Goal: Task Accomplishment & Management: Manage account settings

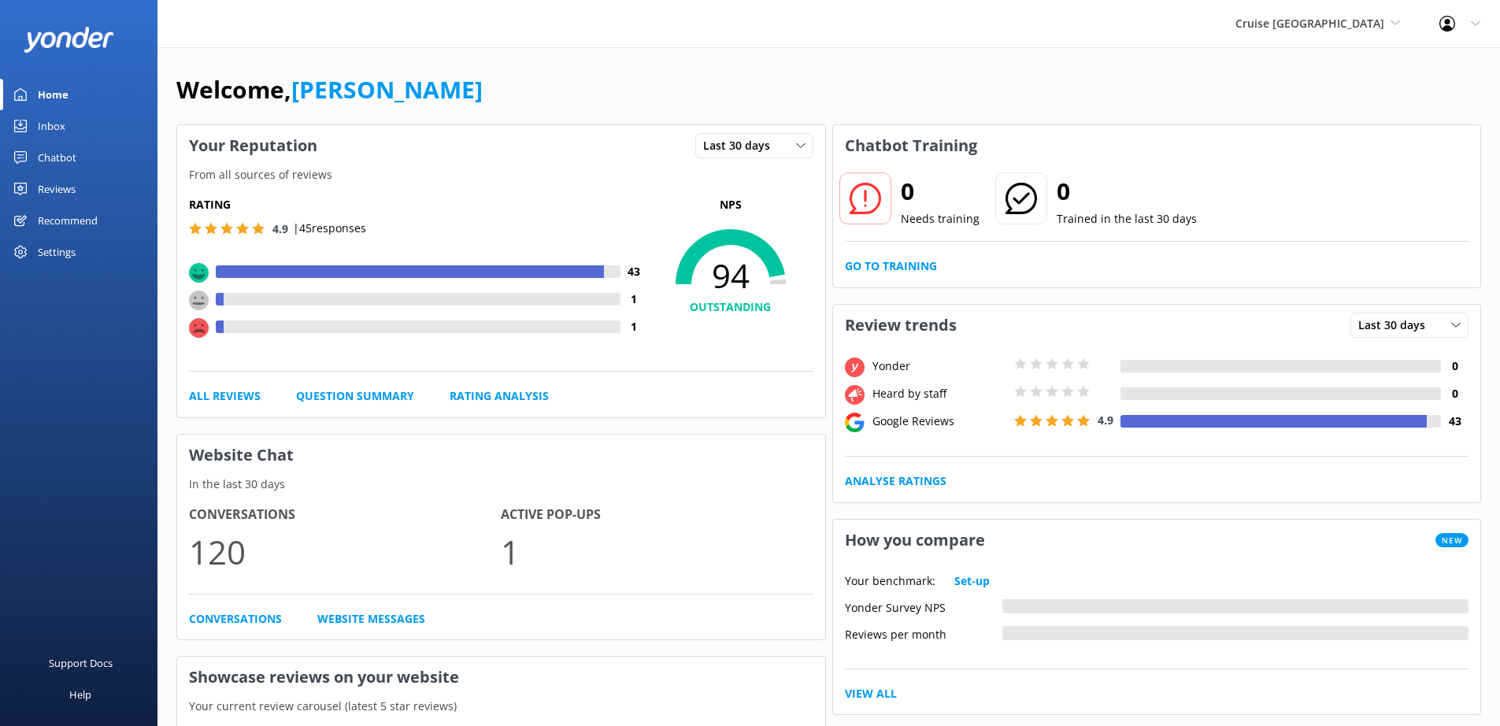
click at [56, 184] on div "Reviews" at bounding box center [57, 189] width 38 height 32
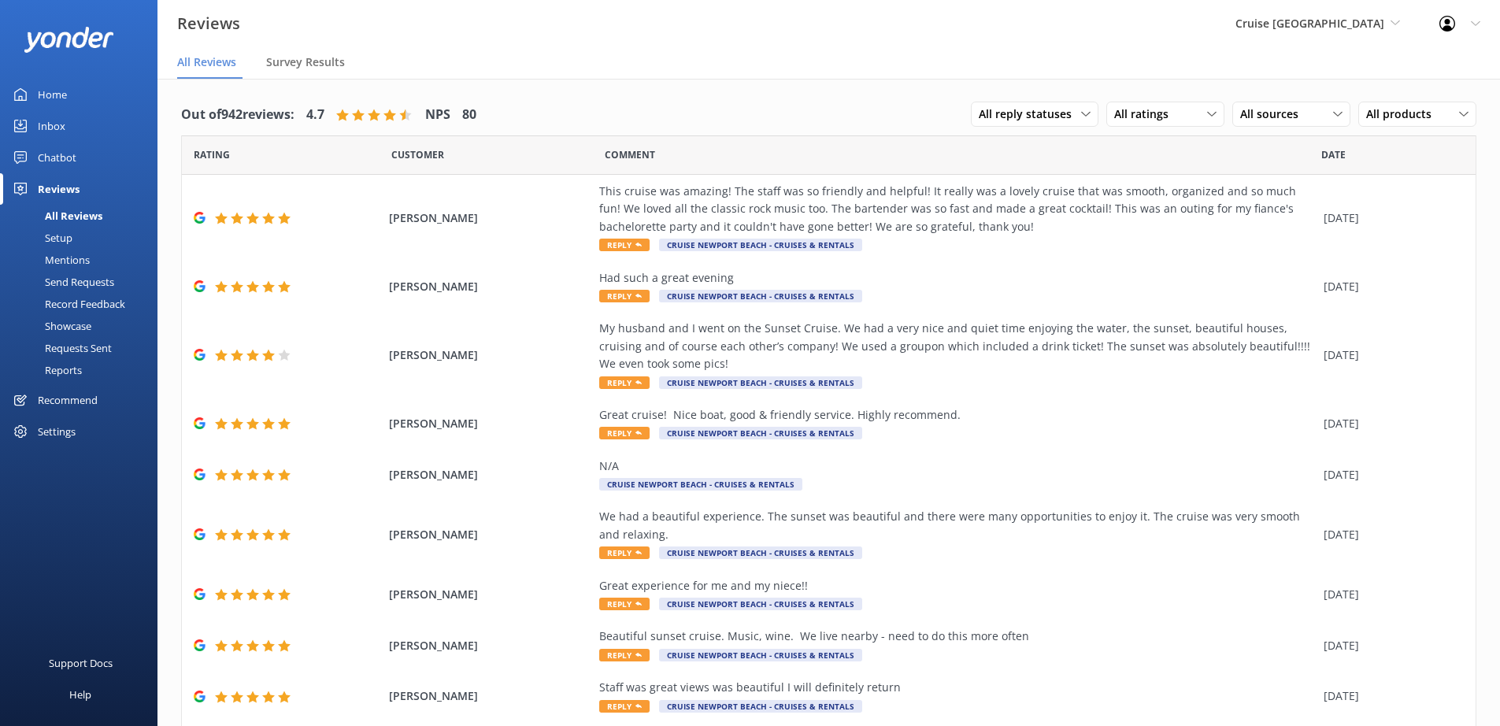
click at [73, 352] on div "Requests Sent" at bounding box center [60, 348] width 102 height 22
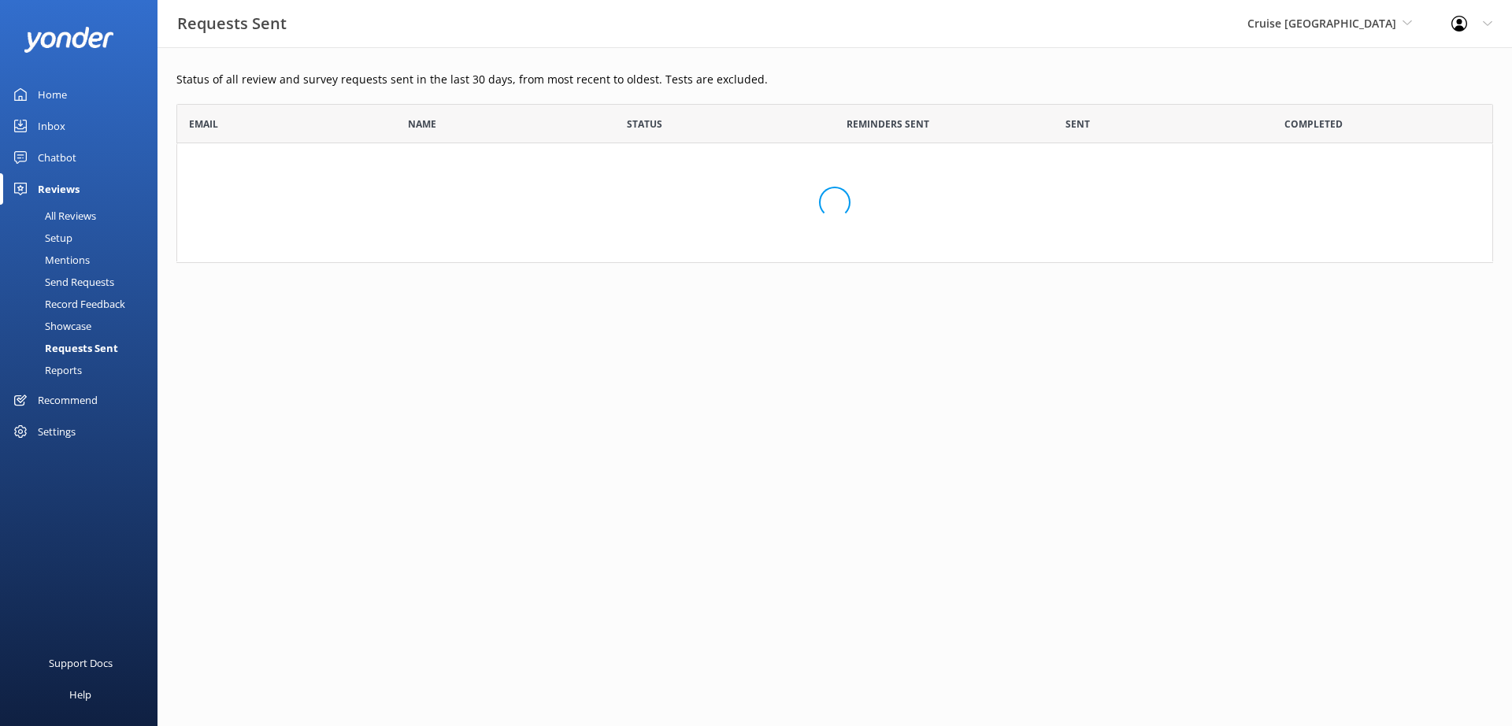
scroll to position [147, 1305]
click at [66, 424] on div "Settings" at bounding box center [57, 432] width 38 height 32
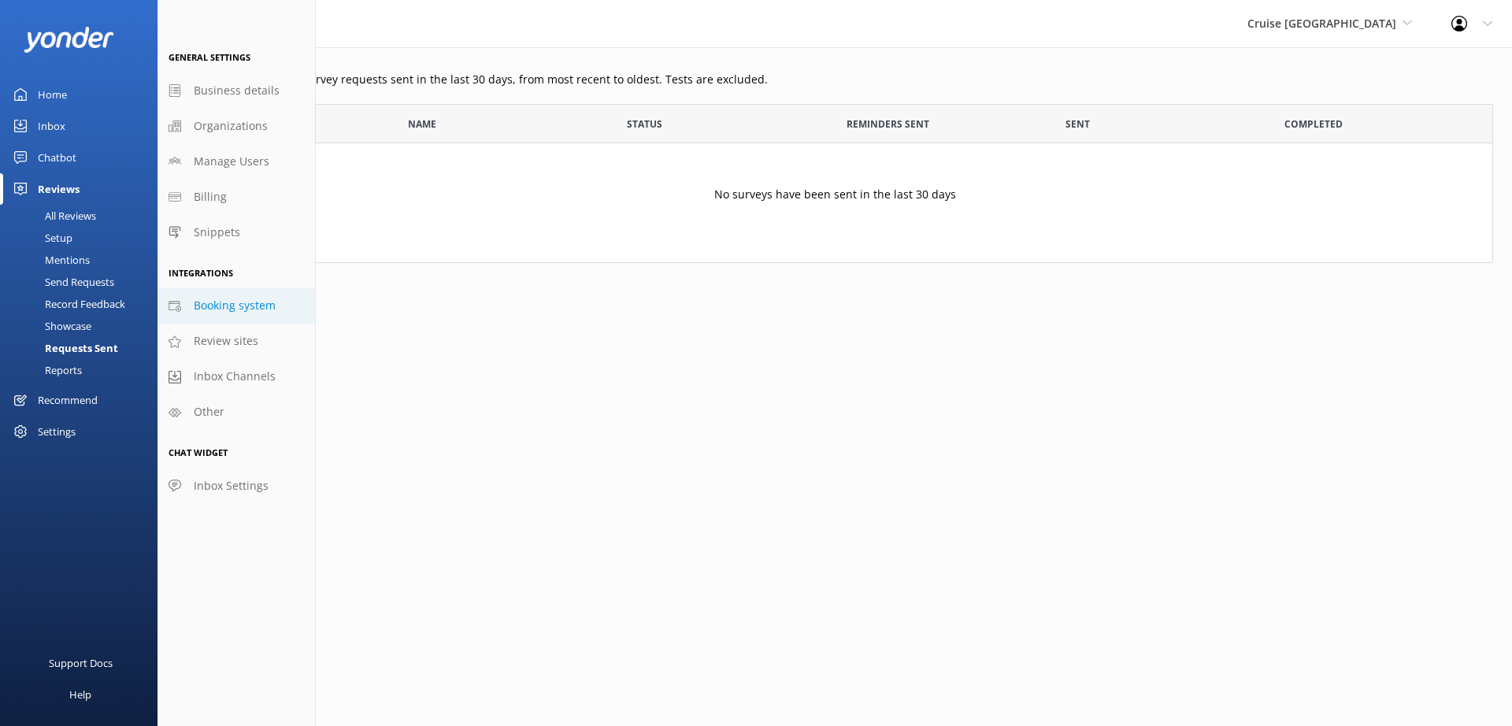
click at [232, 311] on span "Booking system" at bounding box center [235, 305] width 82 height 17
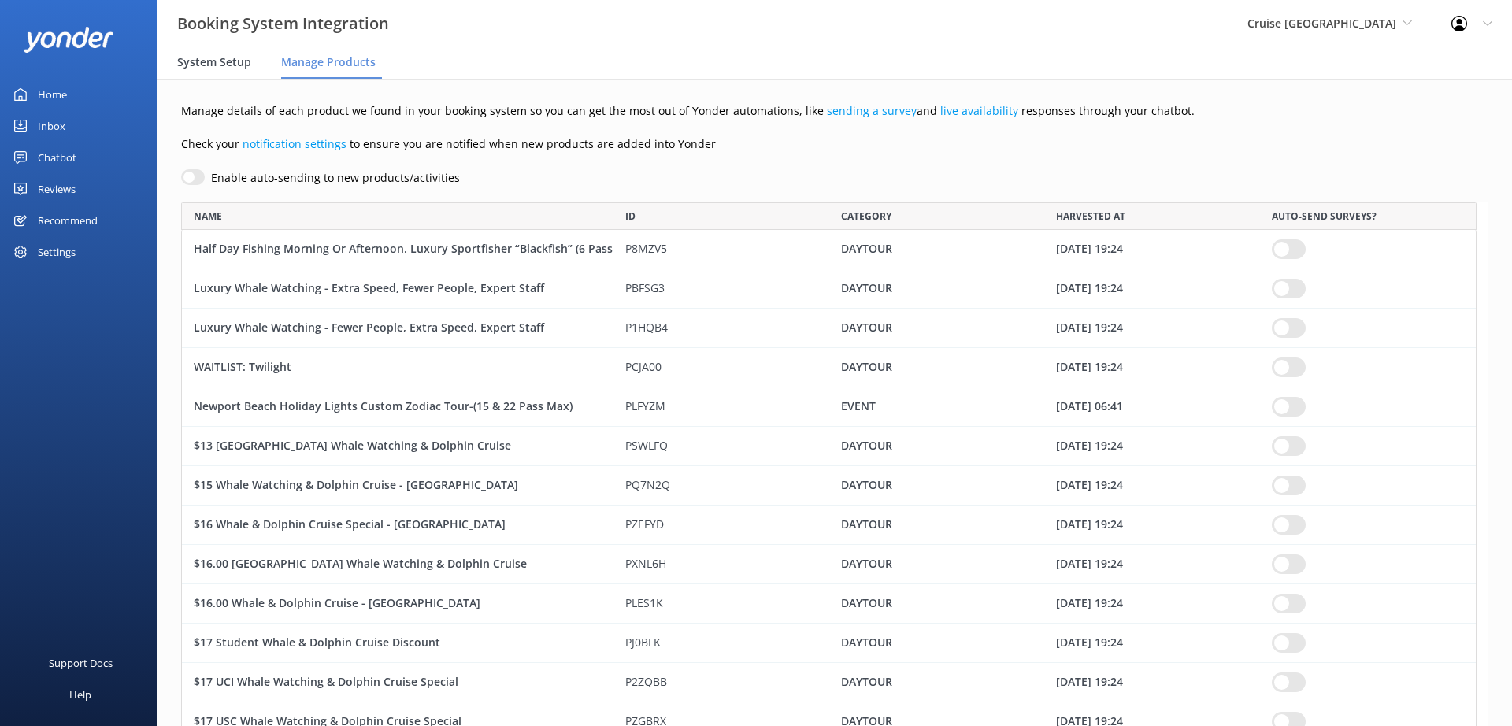
scroll to position [7066, 1284]
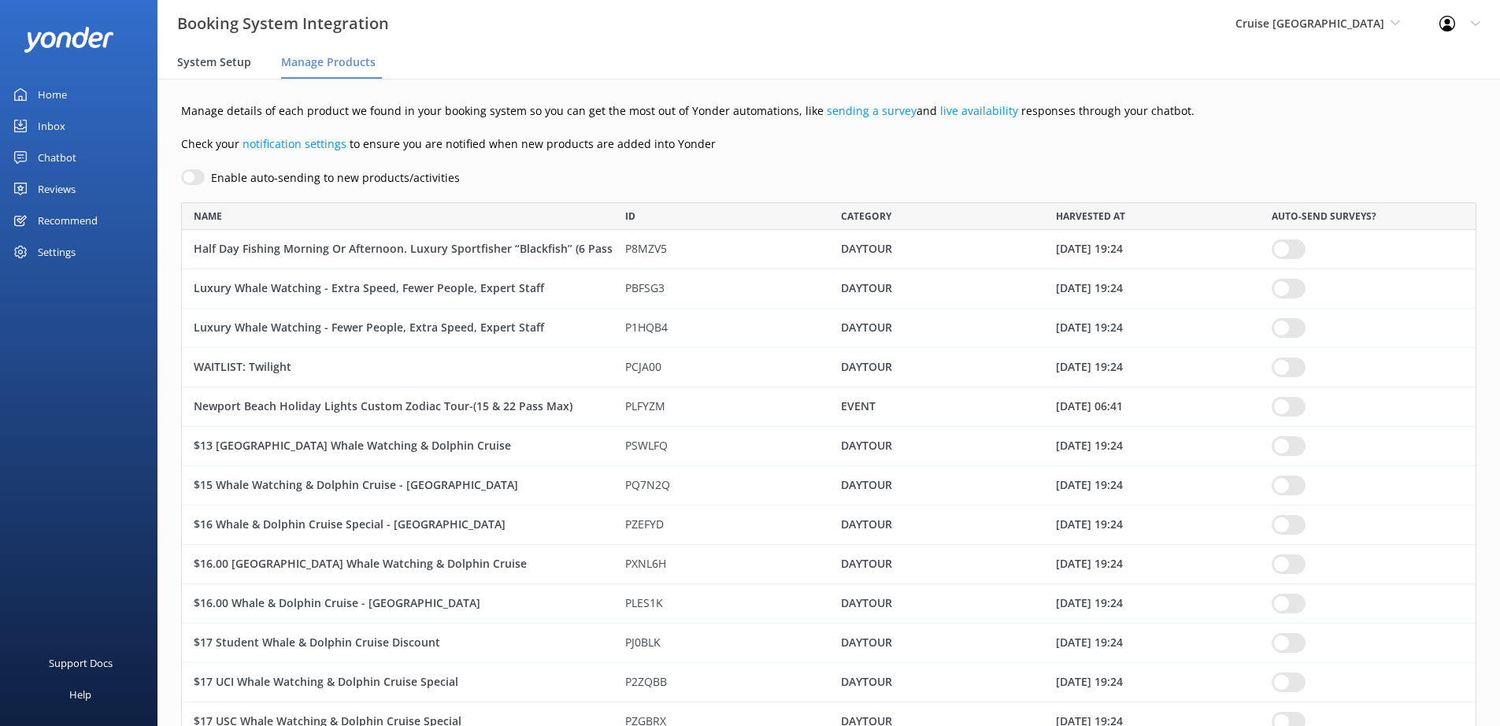
click at [224, 57] on span "System Setup" at bounding box center [214, 62] width 74 height 16
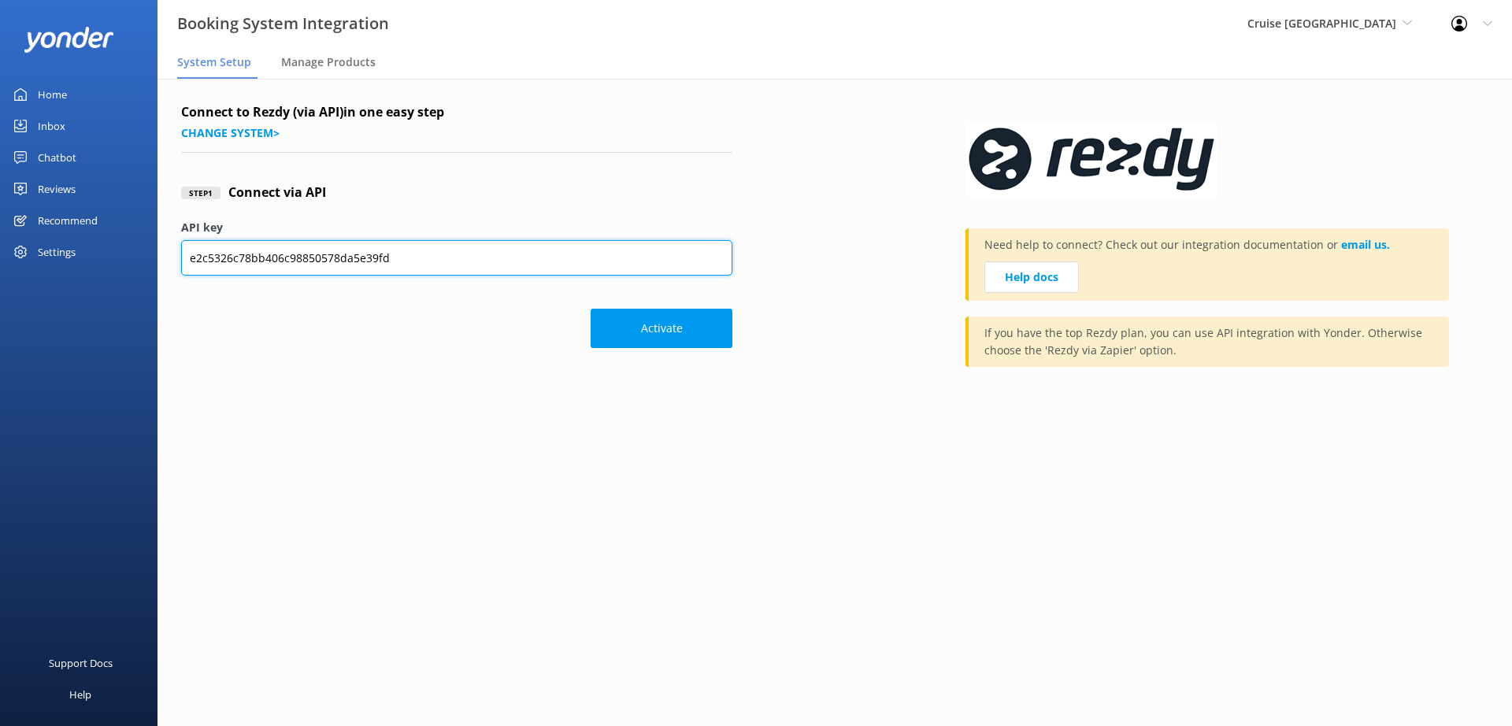
click at [286, 258] on input "e2c5326c78bb406c98850578da5e39fd" at bounding box center [456, 257] width 551 height 35
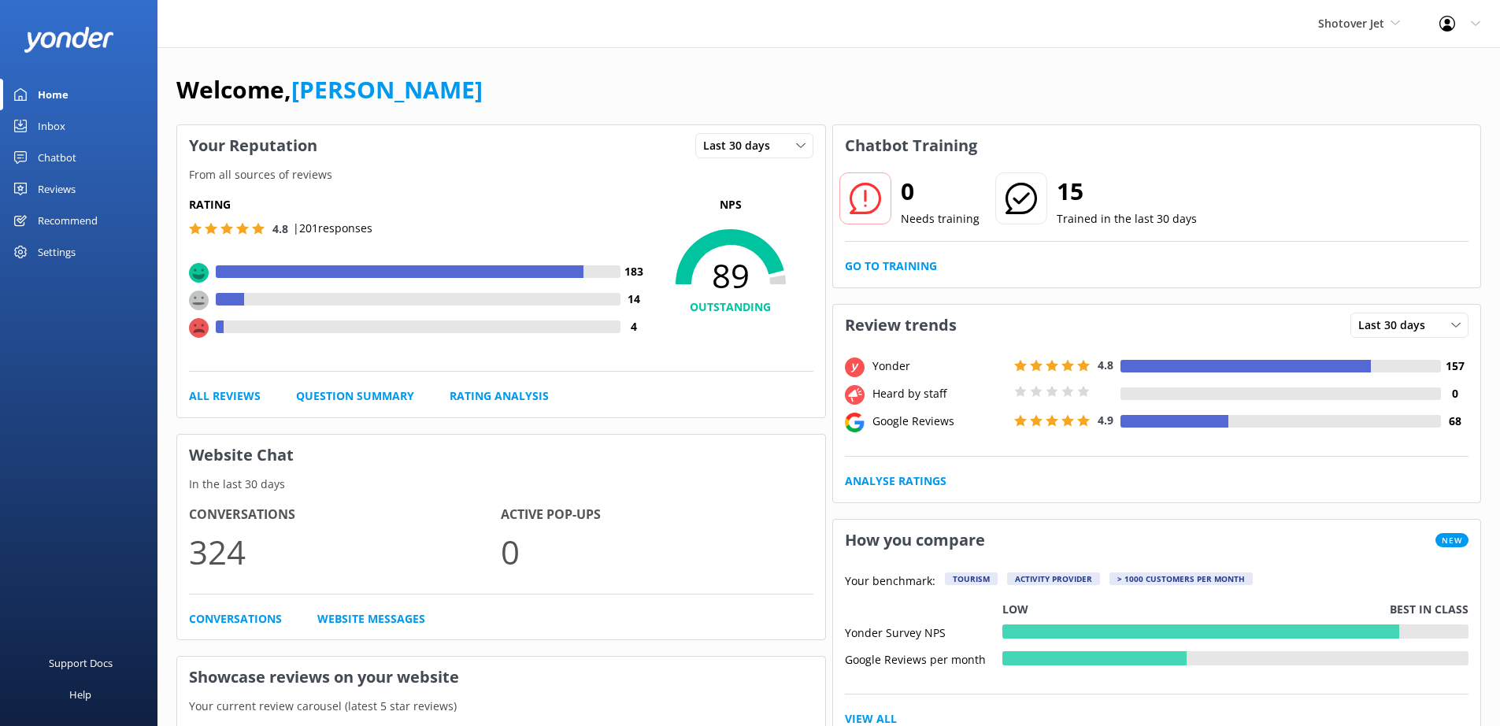
click at [78, 249] on div "Settings" at bounding box center [79, 252] width 158 height 32
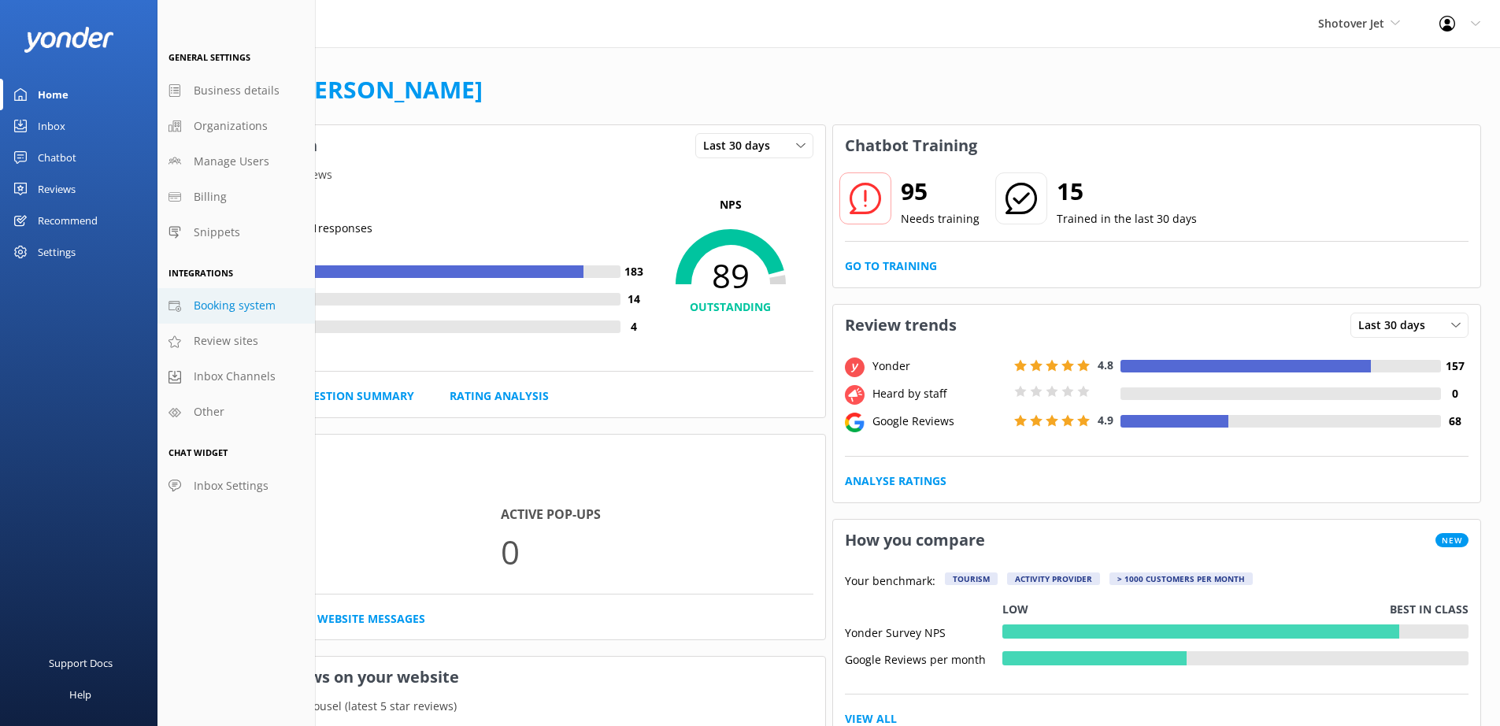
click at [242, 319] on link "Booking system" at bounding box center [237, 305] width 158 height 35
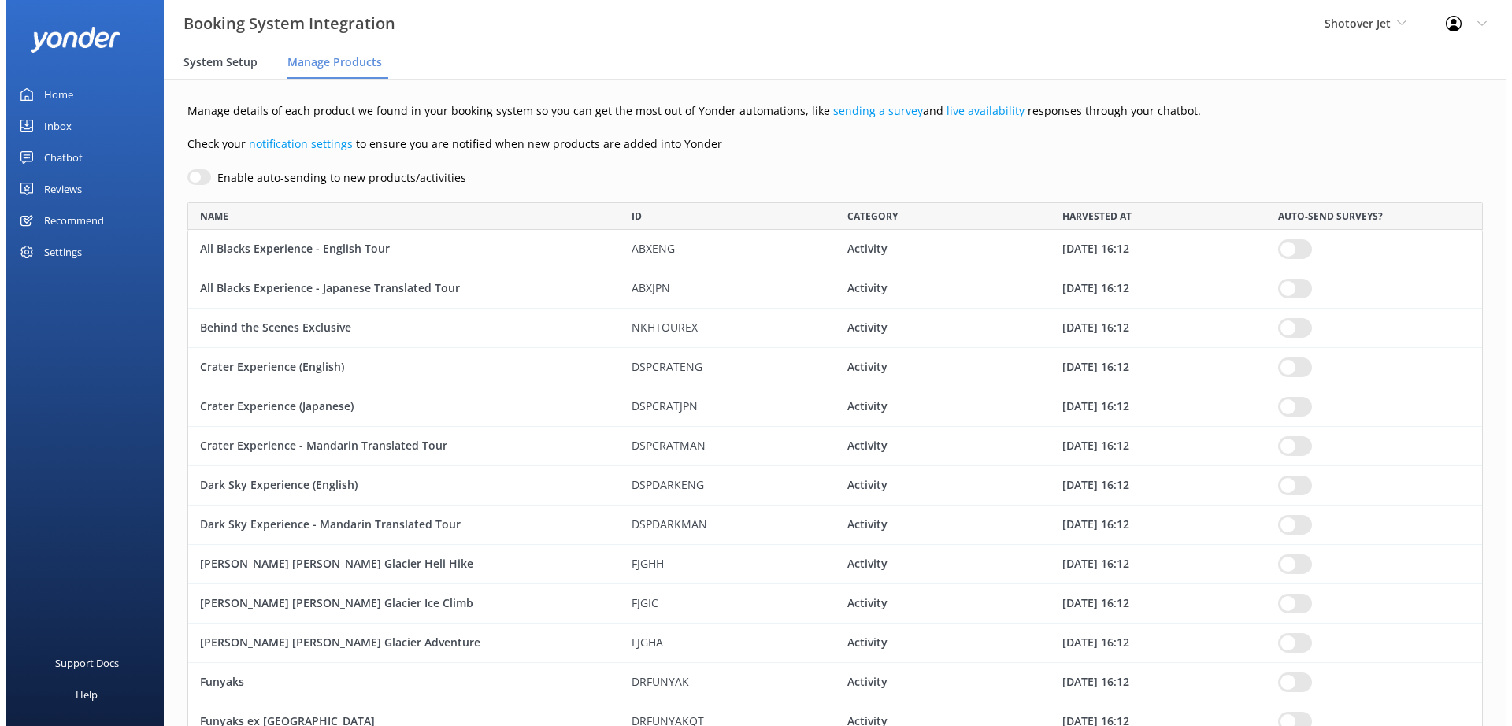
scroll to position [1355, 1284]
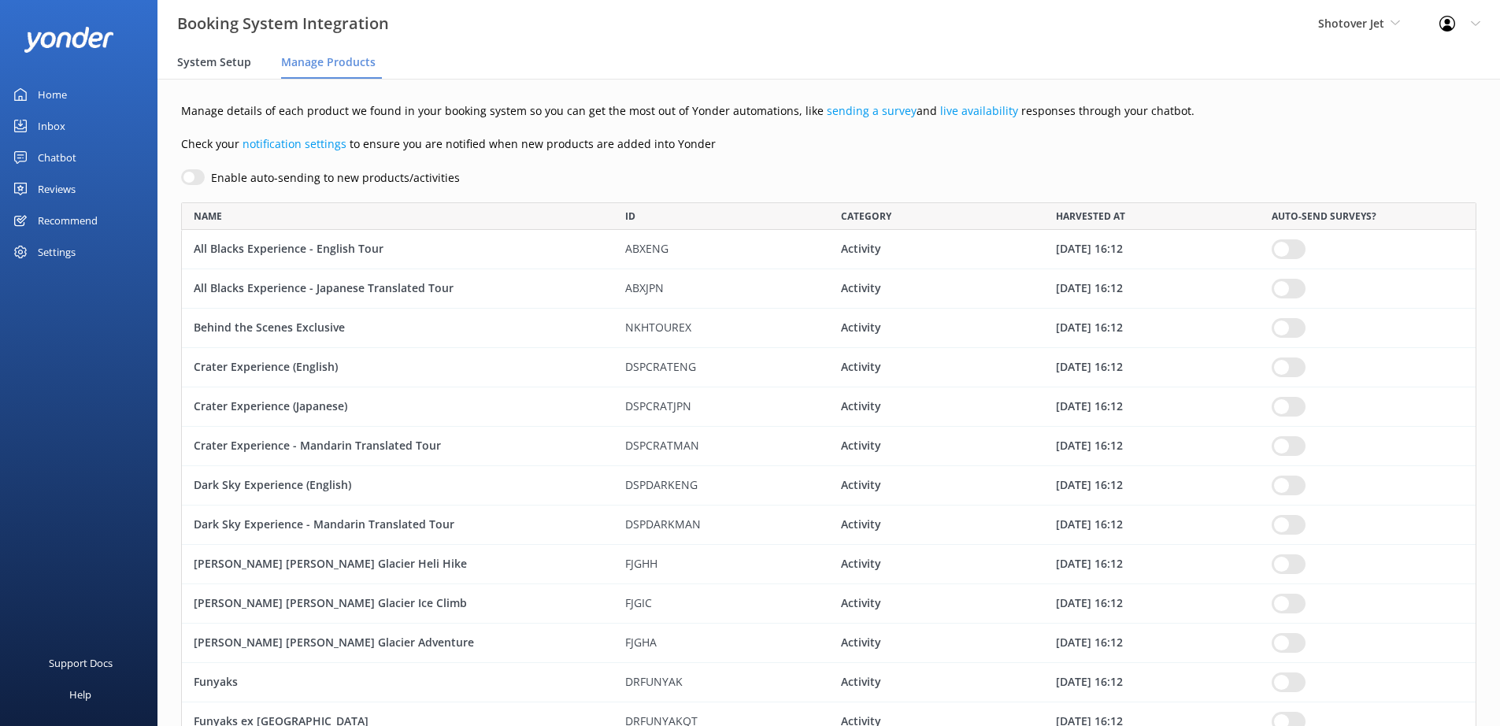
click at [235, 72] on div "System Setup" at bounding box center [217, 63] width 80 height 32
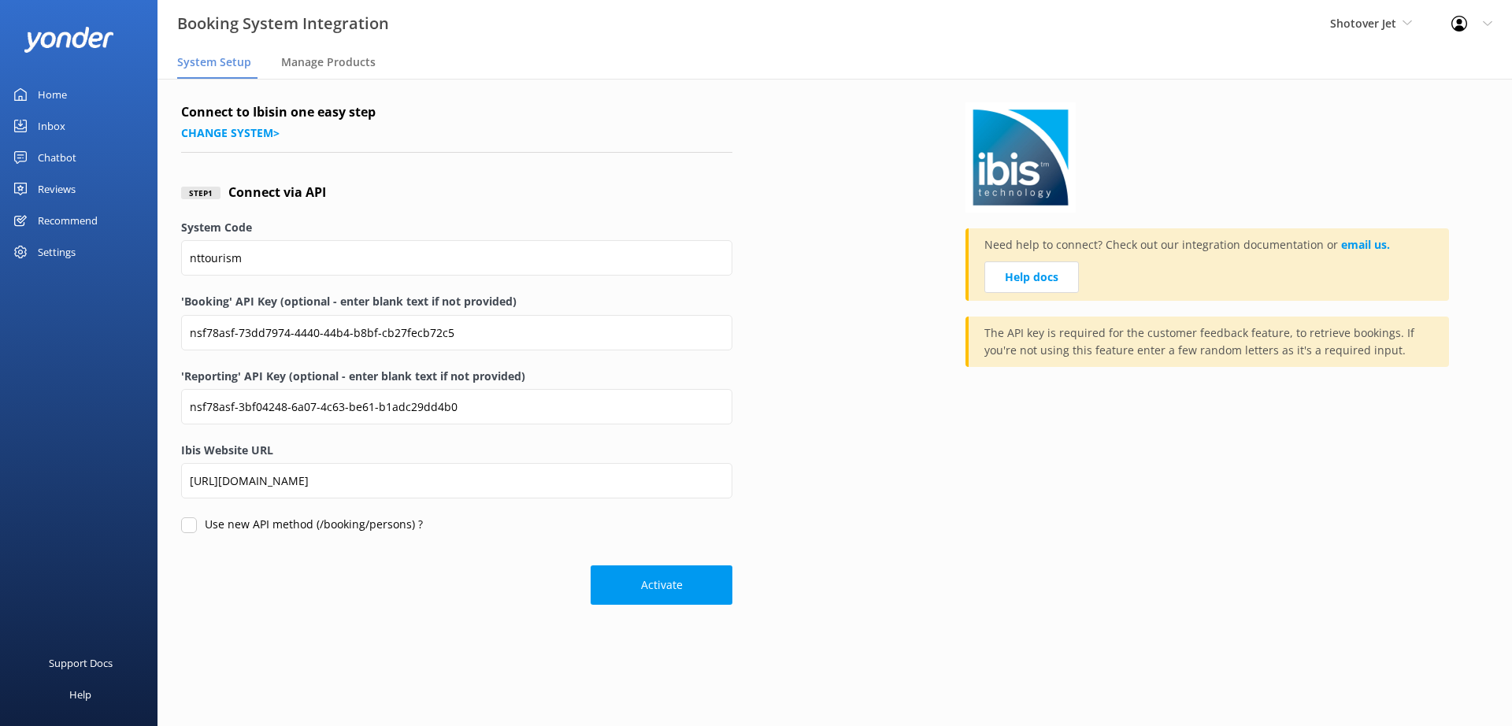
click at [61, 191] on div "Reviews" at bounding box center [57, 189] width 38 height 32
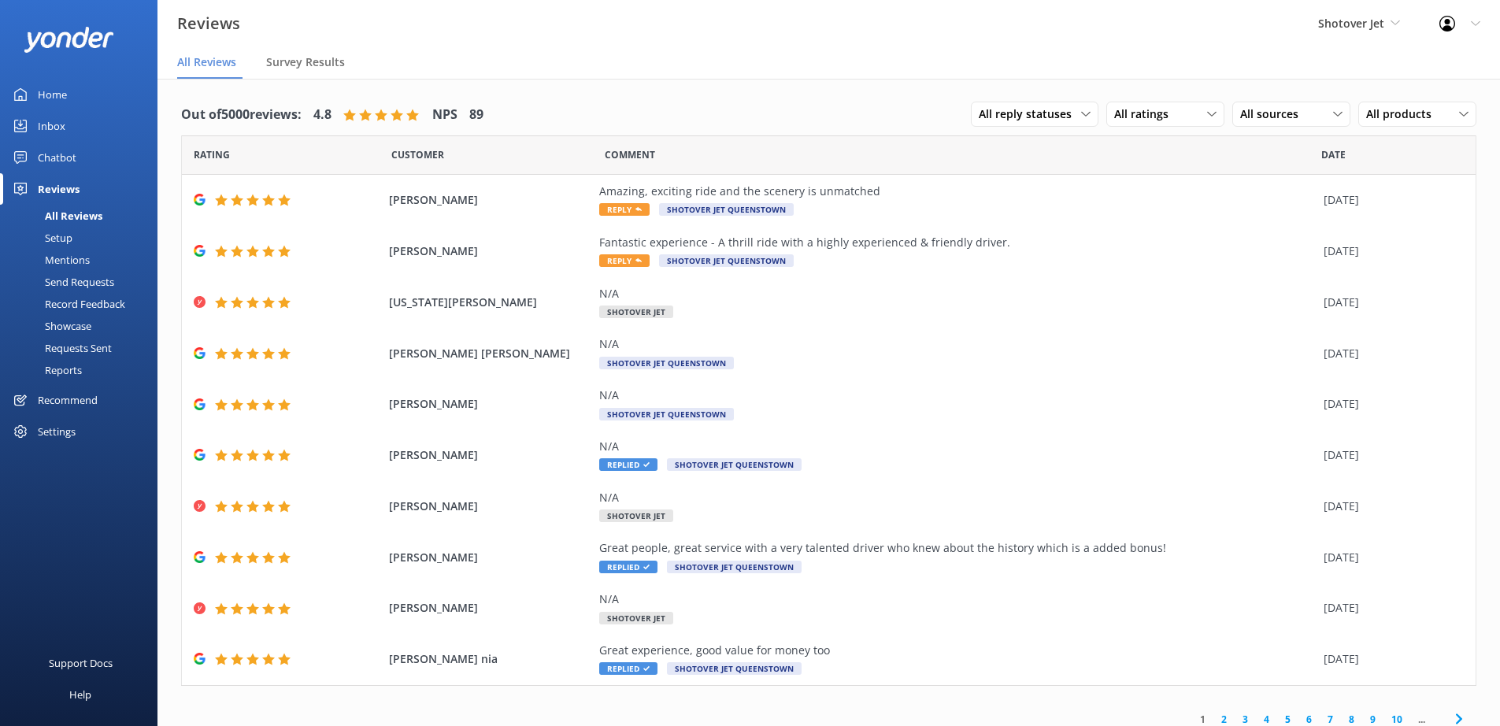
click at [70, 349] on div "Requests Sent" at bounding box center [60, 348] width 102 height 22
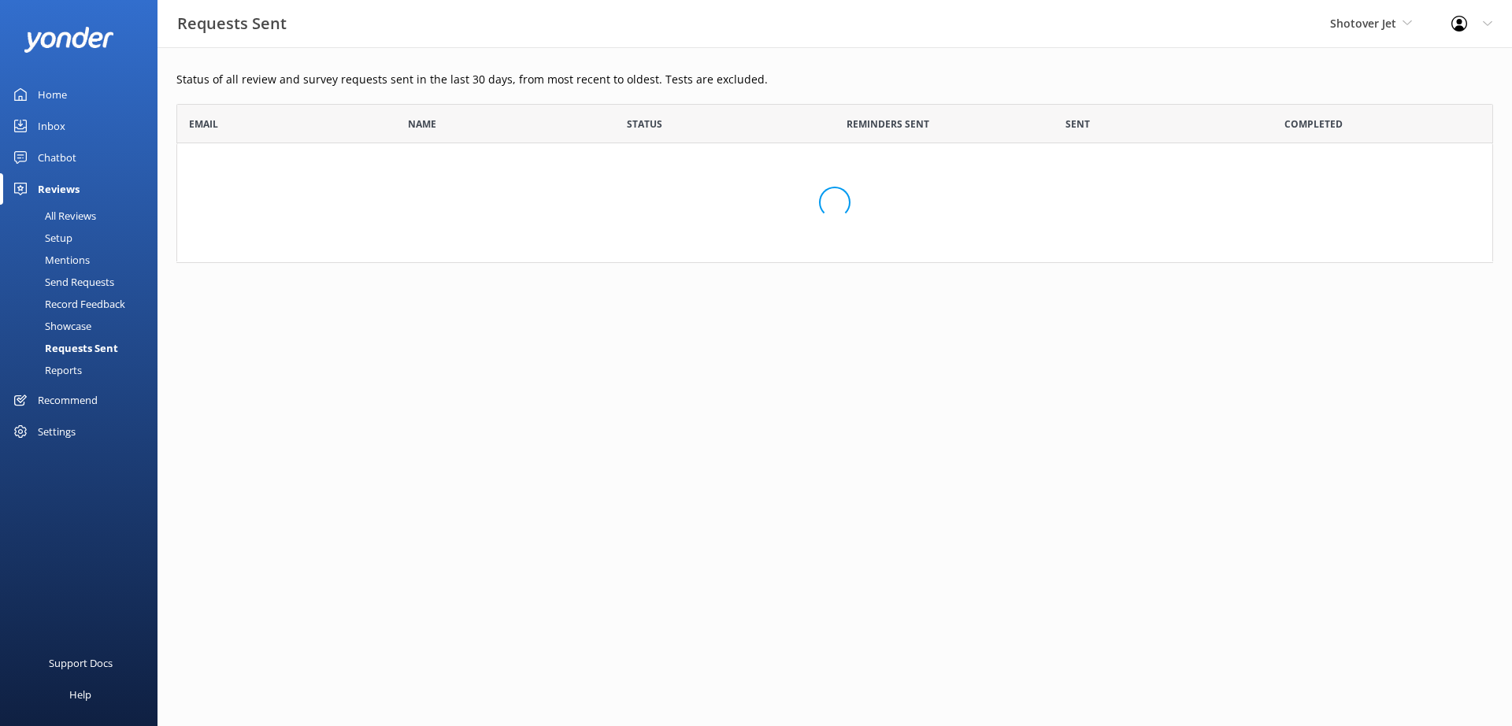
scroll to position [423, 1305]
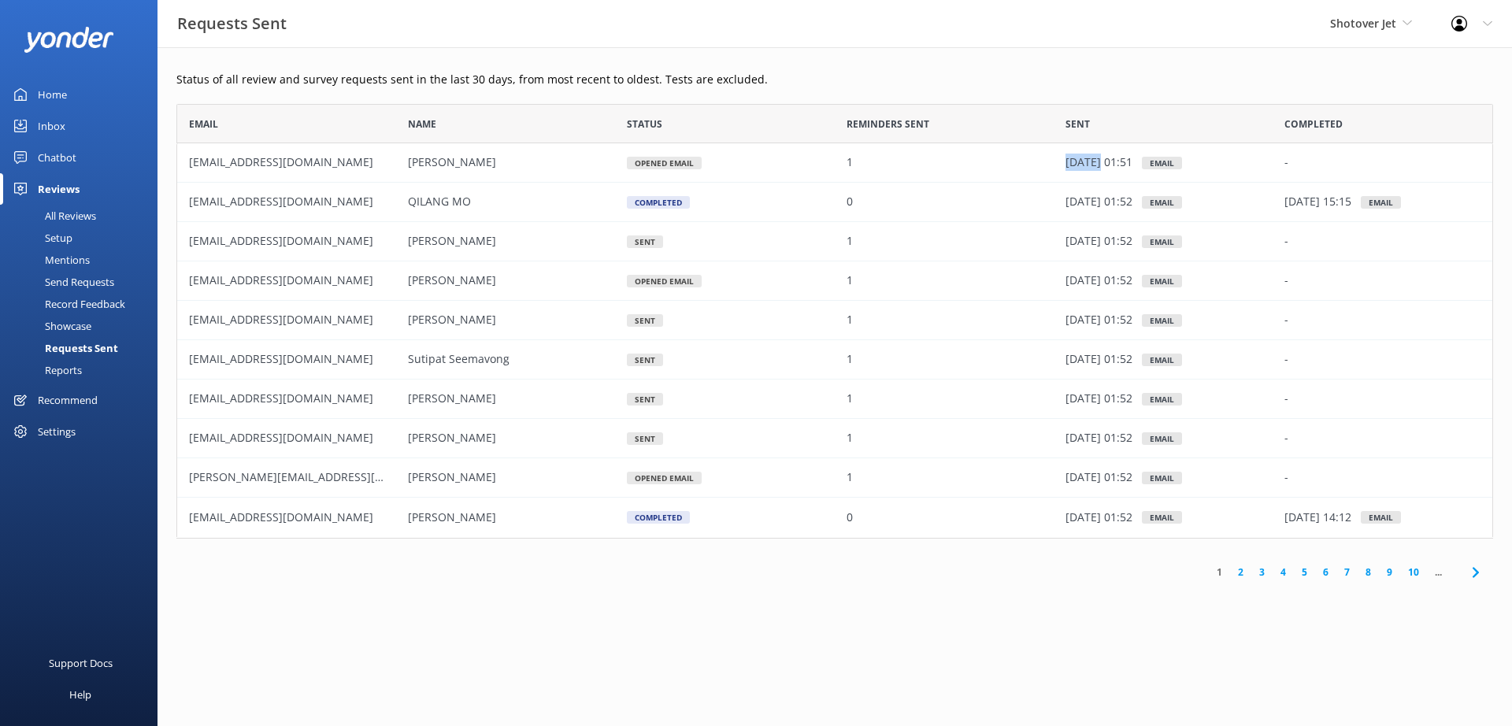
drag, startPoint x: 1098, startPoint y: 158, endPoint x: 1014, endPoint y: 170, distance: 84.4
click at [1014, 170] on div "yzp_lb1428@hotmail.com ZHIPENG YAN Opened Email 1 25 Aug 25 01:51 Email -" at bounding box center [834, 162] width 1317 height 39
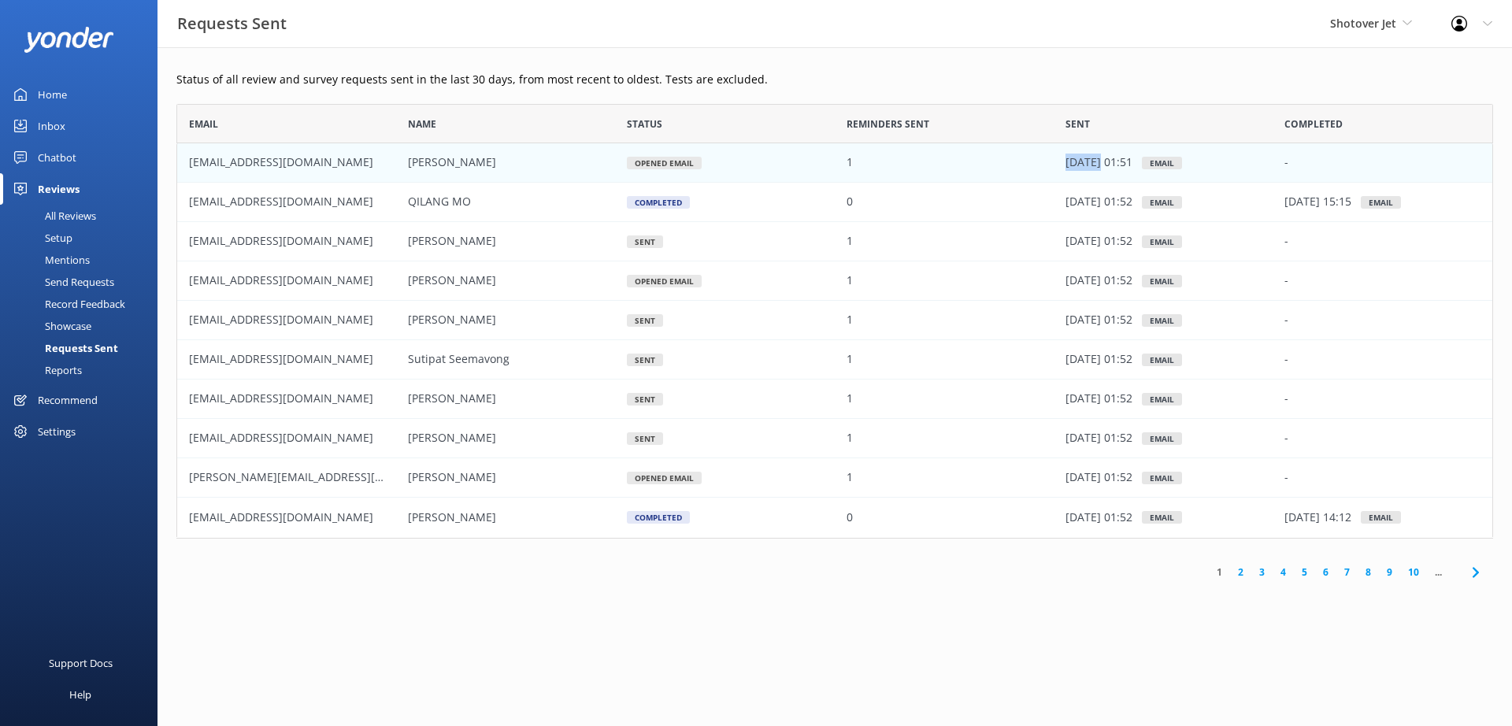
click at [1032, 172] on div "1" at bounding box center [944, 162] width 219 height 39
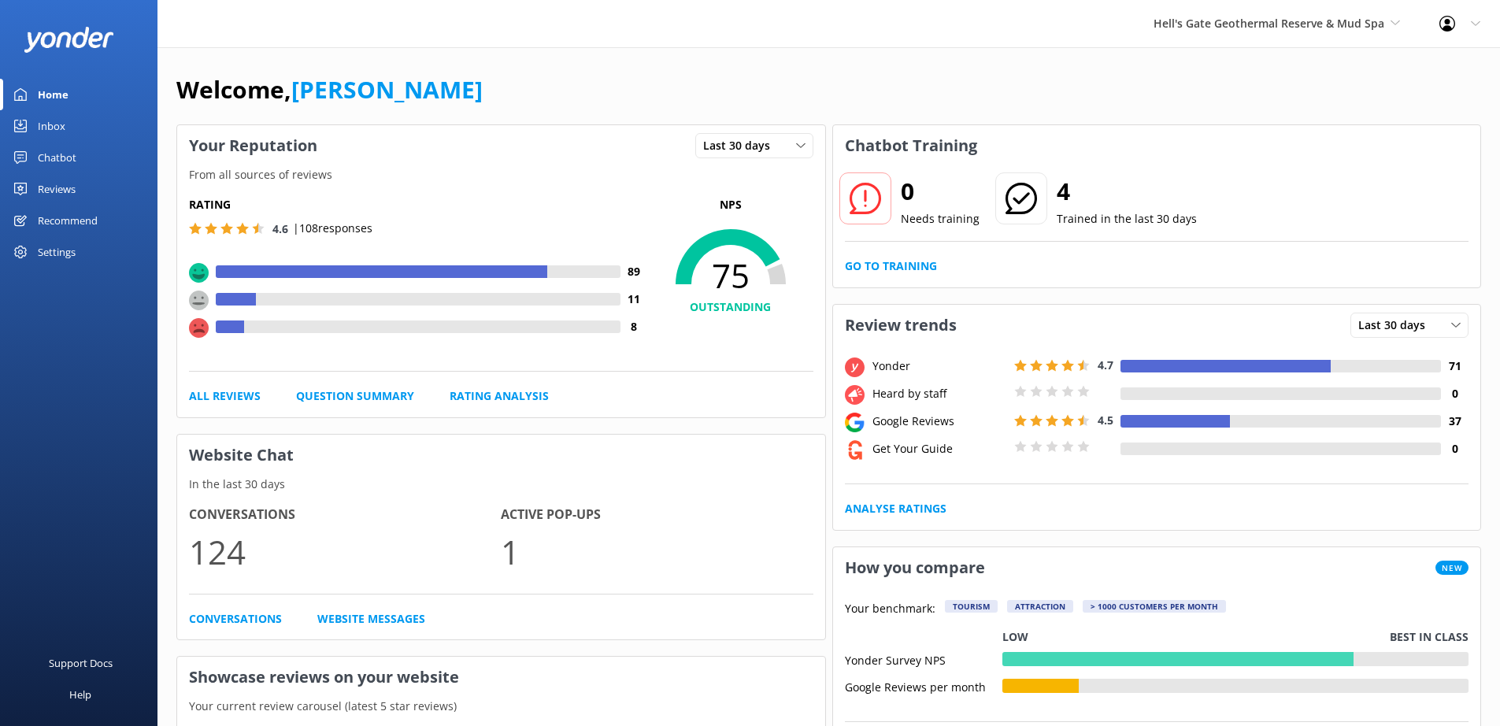
click at [62, 187] on div "Reviews" at bounding box center [57, 189] width 38 height 32
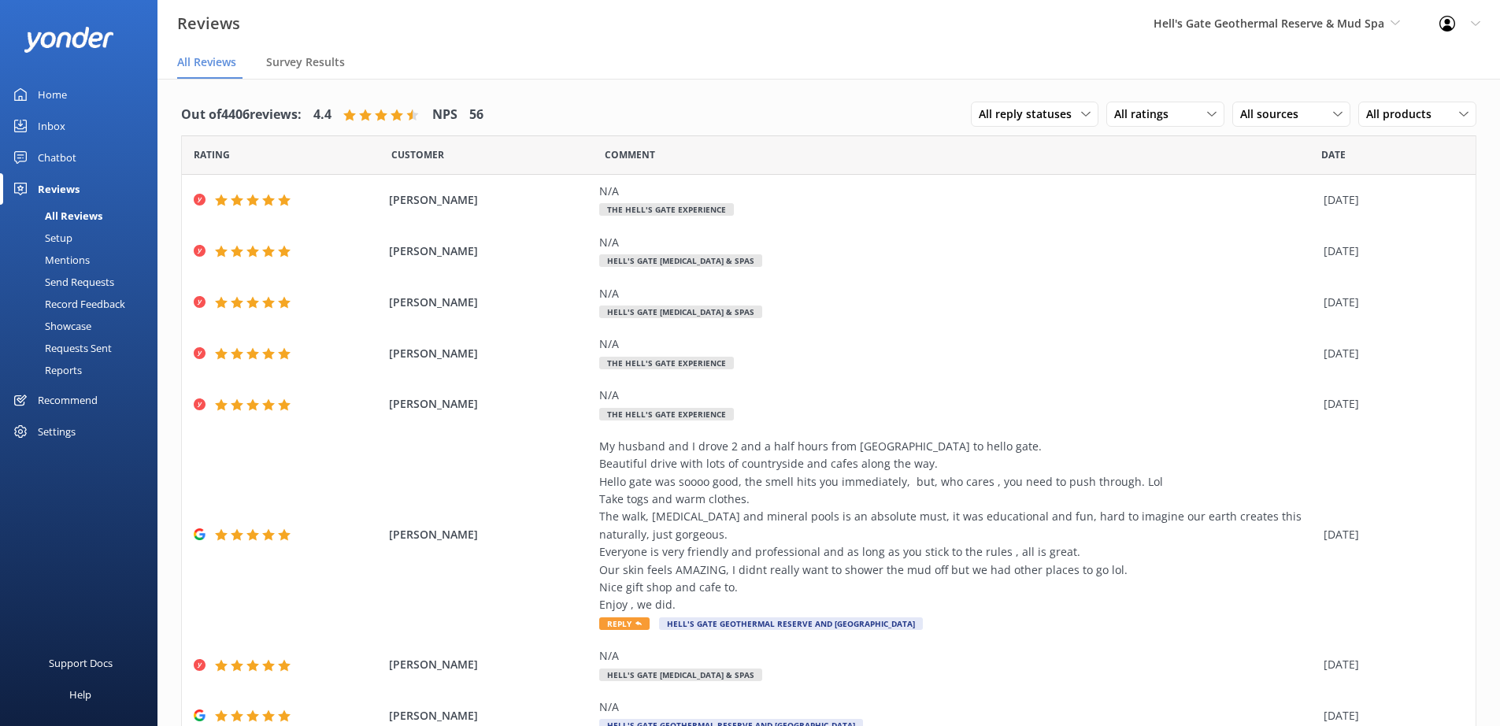
click at [103, 348] on div "Requests Sent" at bounding box center [60, 348] width 102 height 22
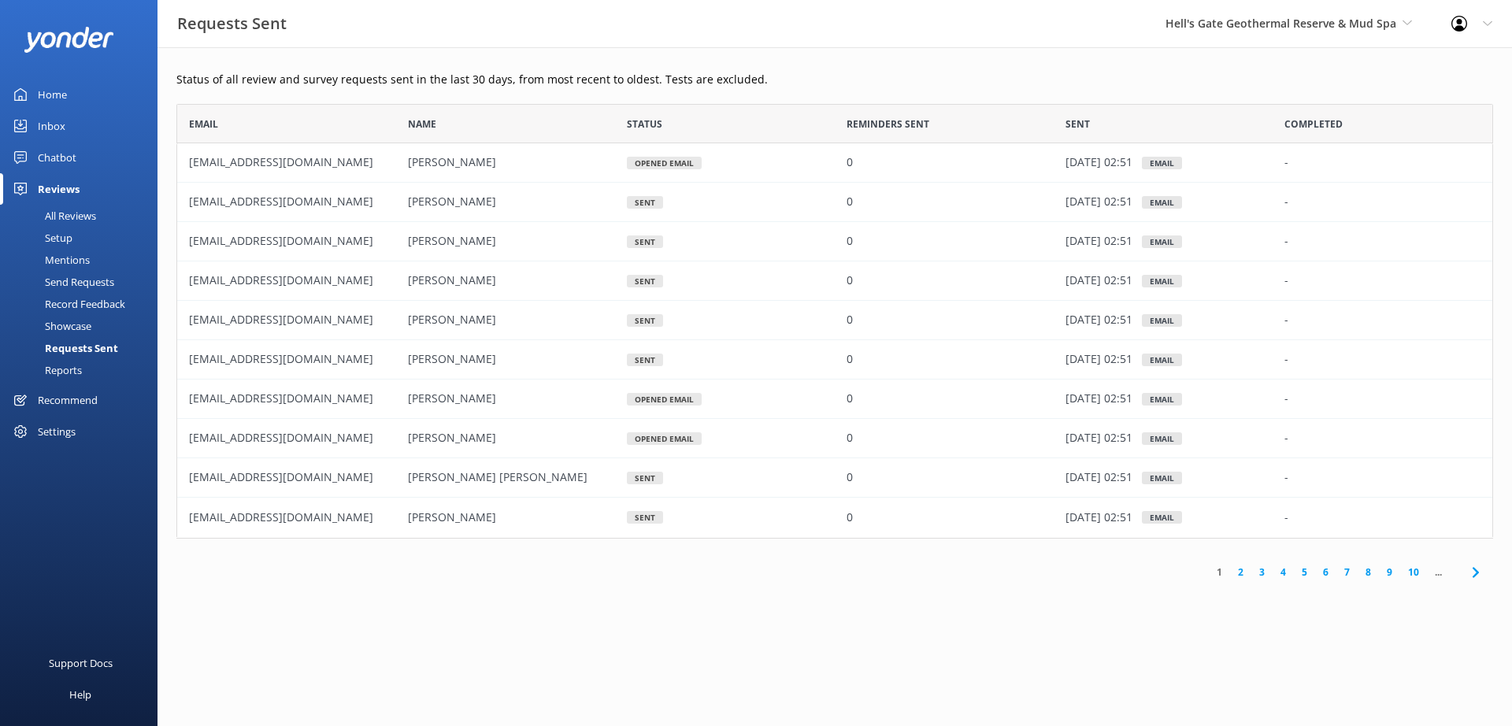
scroll to position [423, 1305]
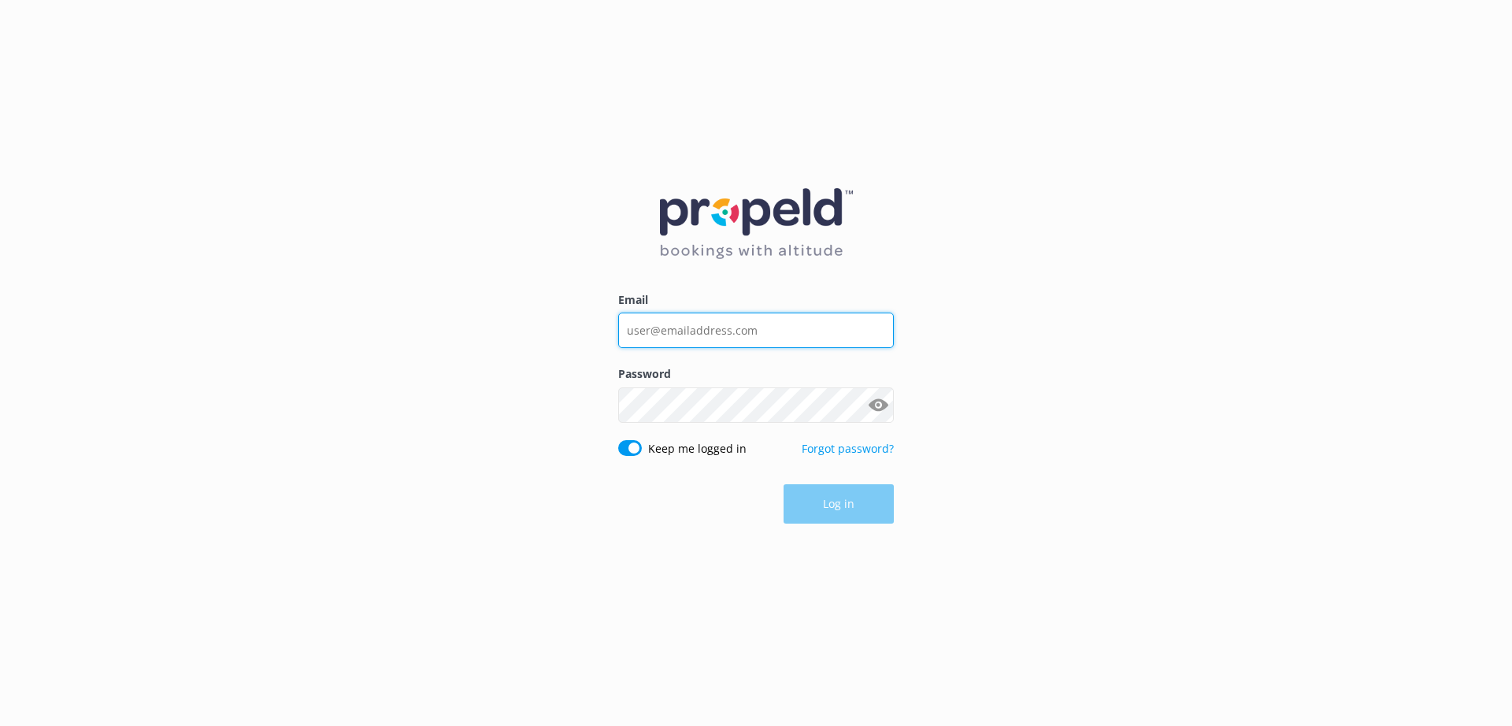
click at [726, 334] on input "Email" at bounding box center [756, 330] width 276 height 35
type input "[PERSON_NAME][EMAIL_ADDRESS][DOMAIN_NAME]"
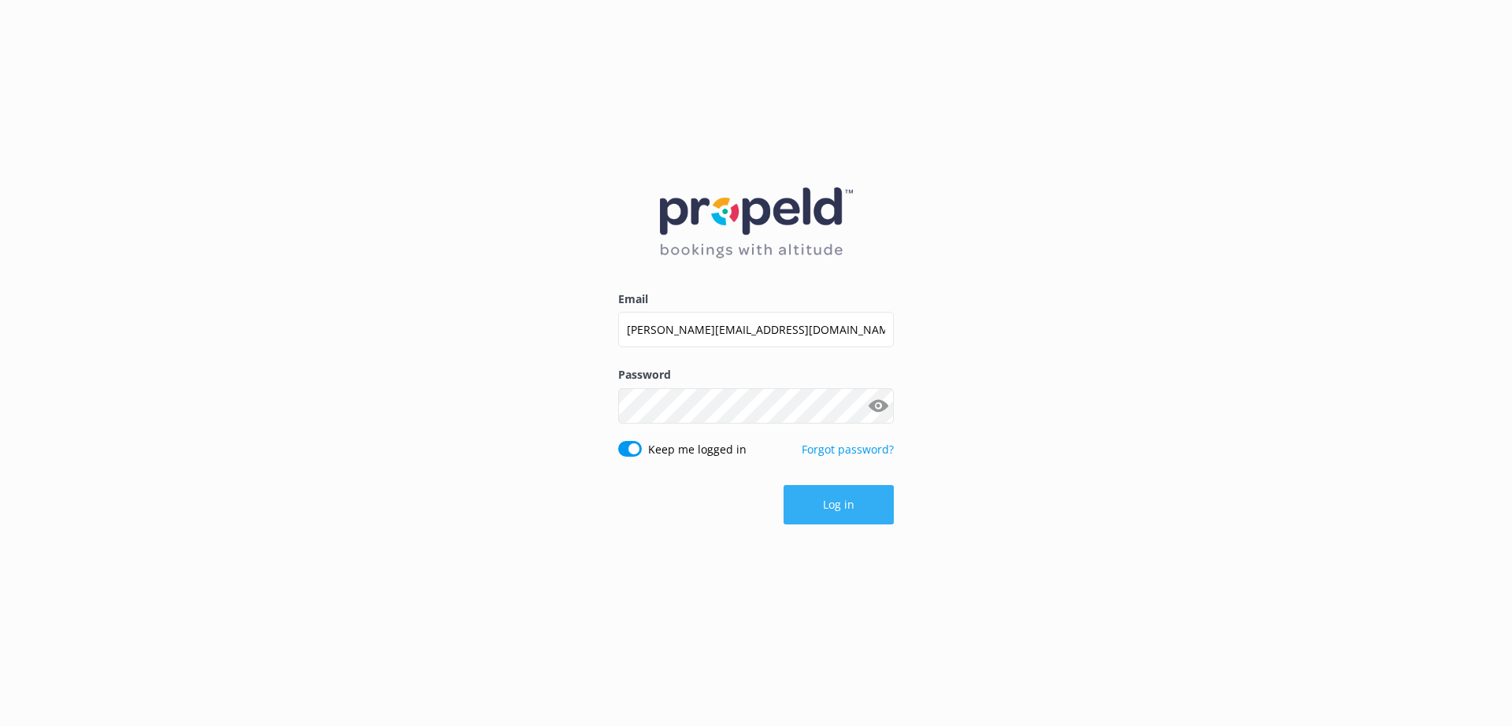
click at [824, 508] on button "Log in" at bounding box center [839, 504] width 110 height 39
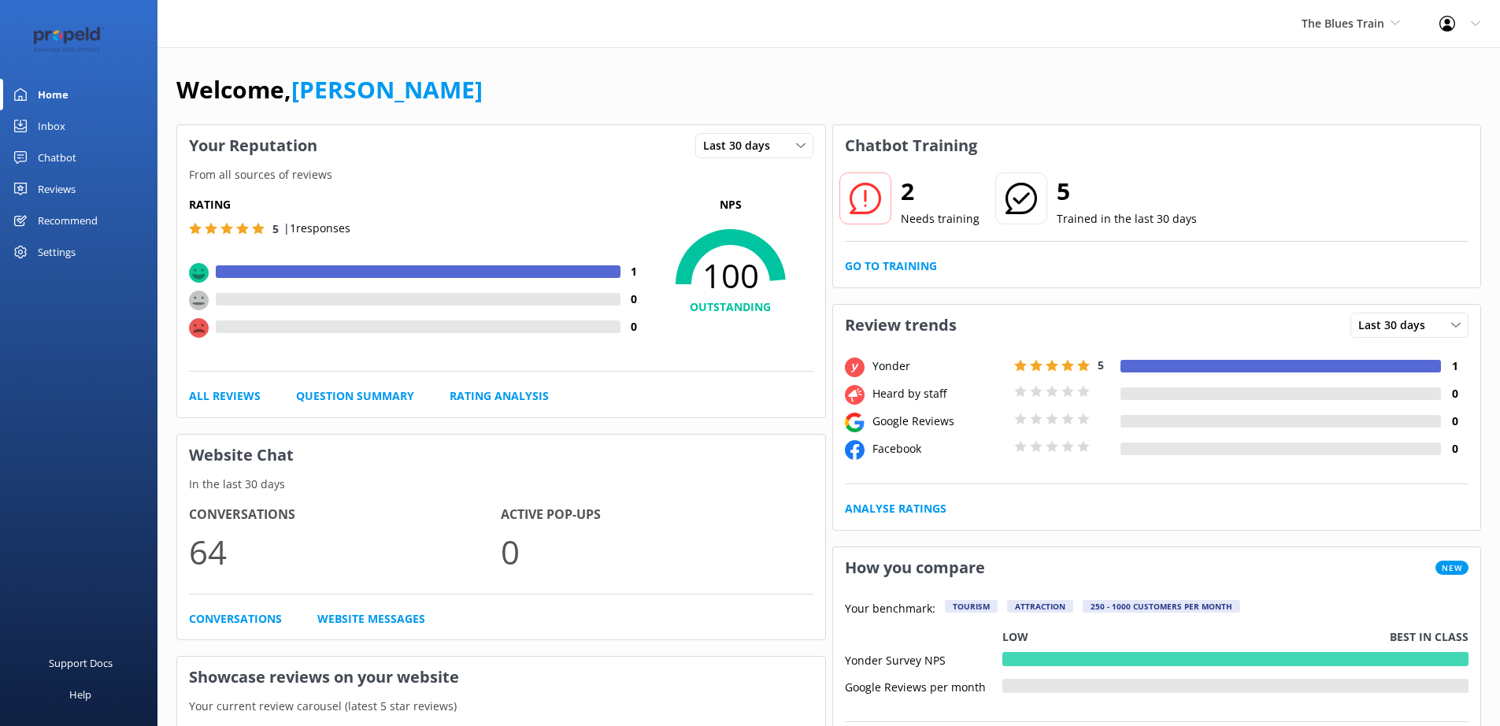
click at [57, 190] on div "Reviews" at bounding box center [57, 189] width 38 height 32
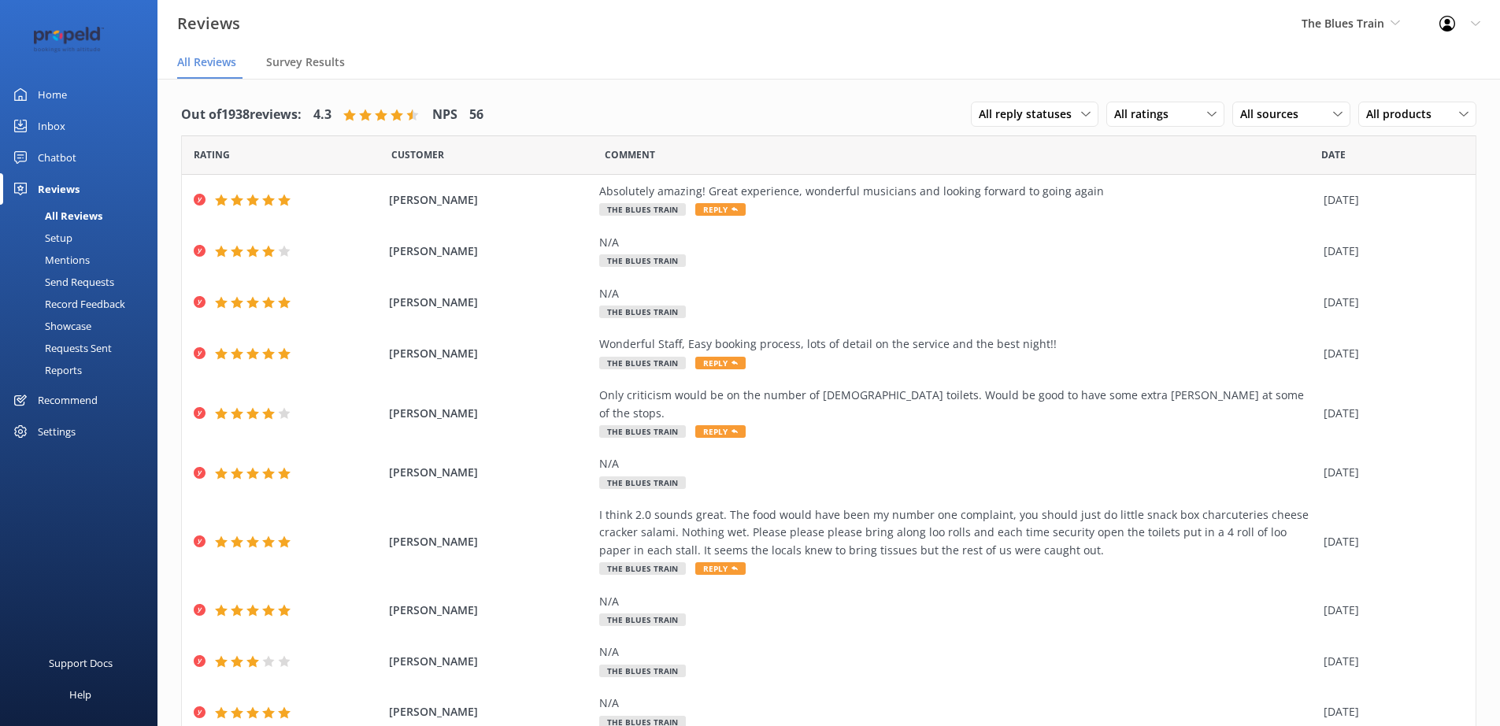
click at [93, 350] on div "Requests Sent" at bounding box center [60, 348] width 102 height 22
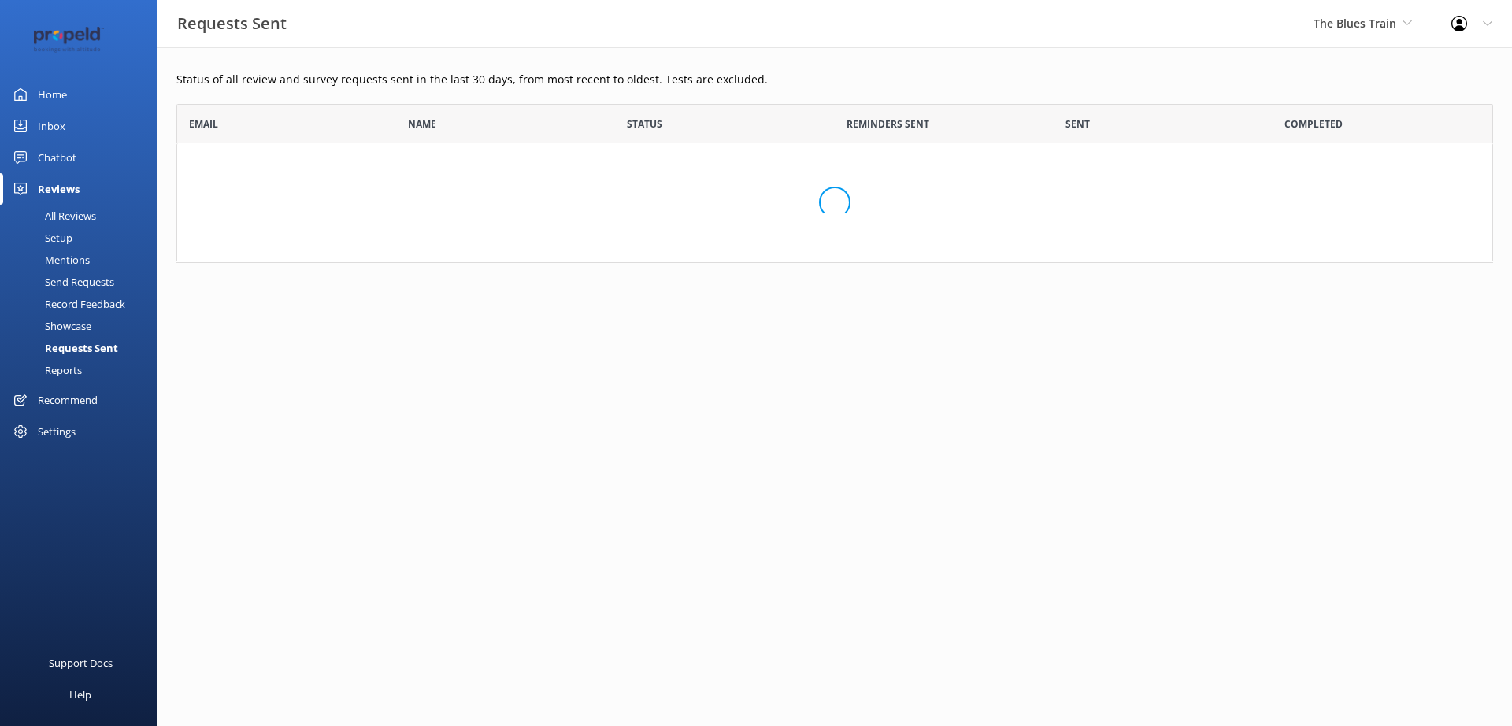
scroll to position [147, 1305]
click at [65, 430] on div "Settings" at bounding box center [57, 432] width 38 height 32
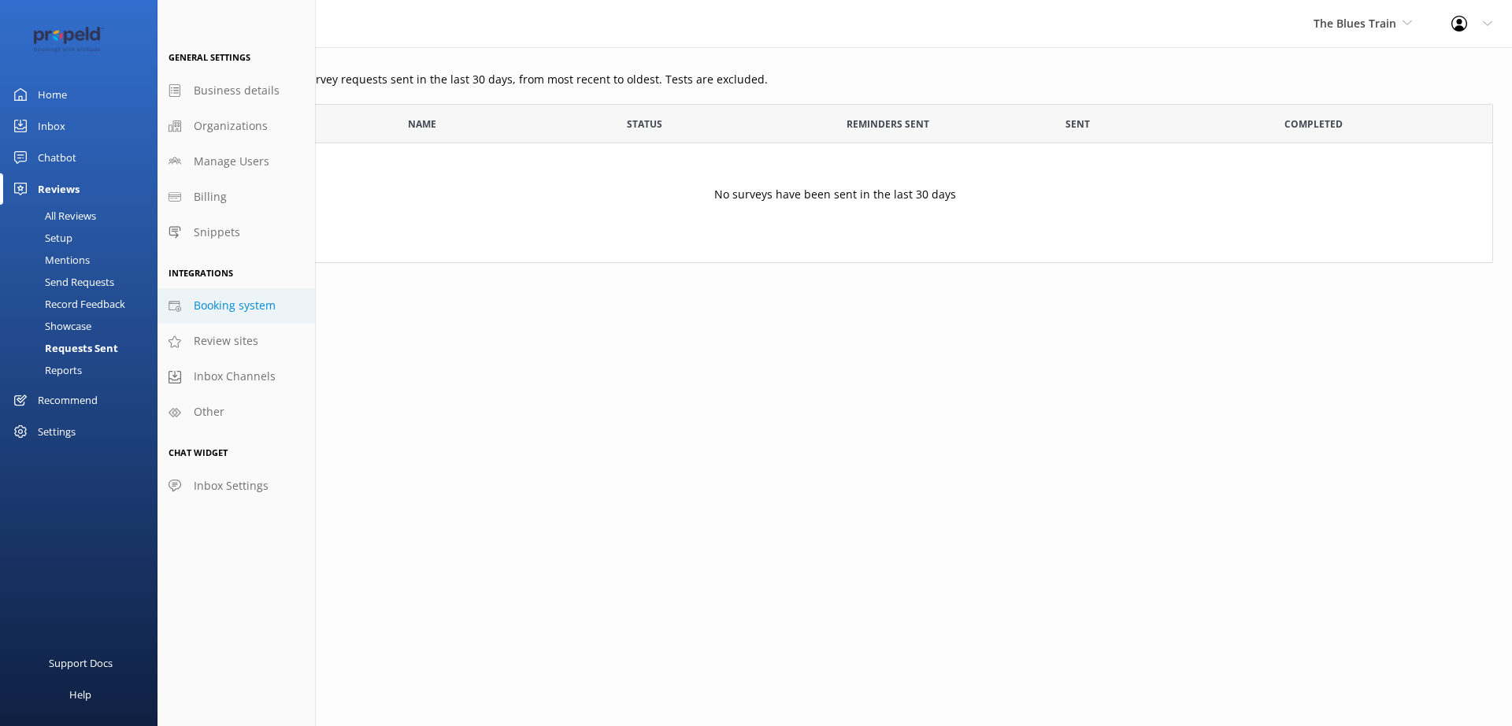
click at [254, 312] on span "Booking system" at bounding box center [235, 305] width 82 height 17
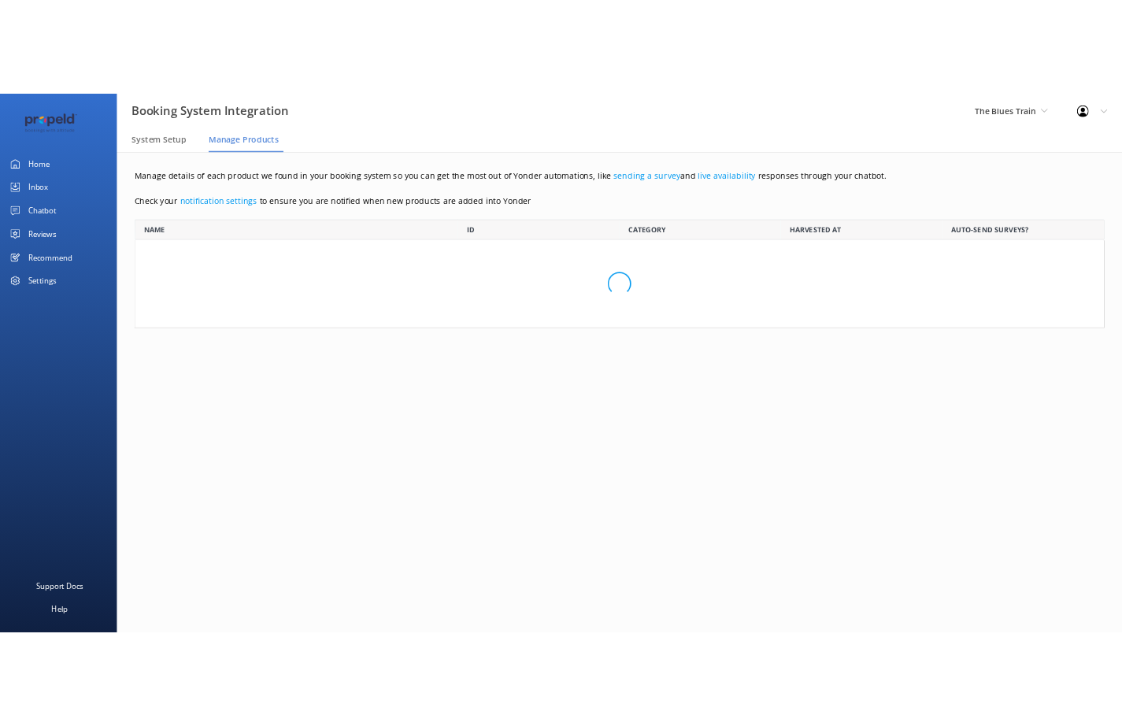
scroll to position [686, 1284]
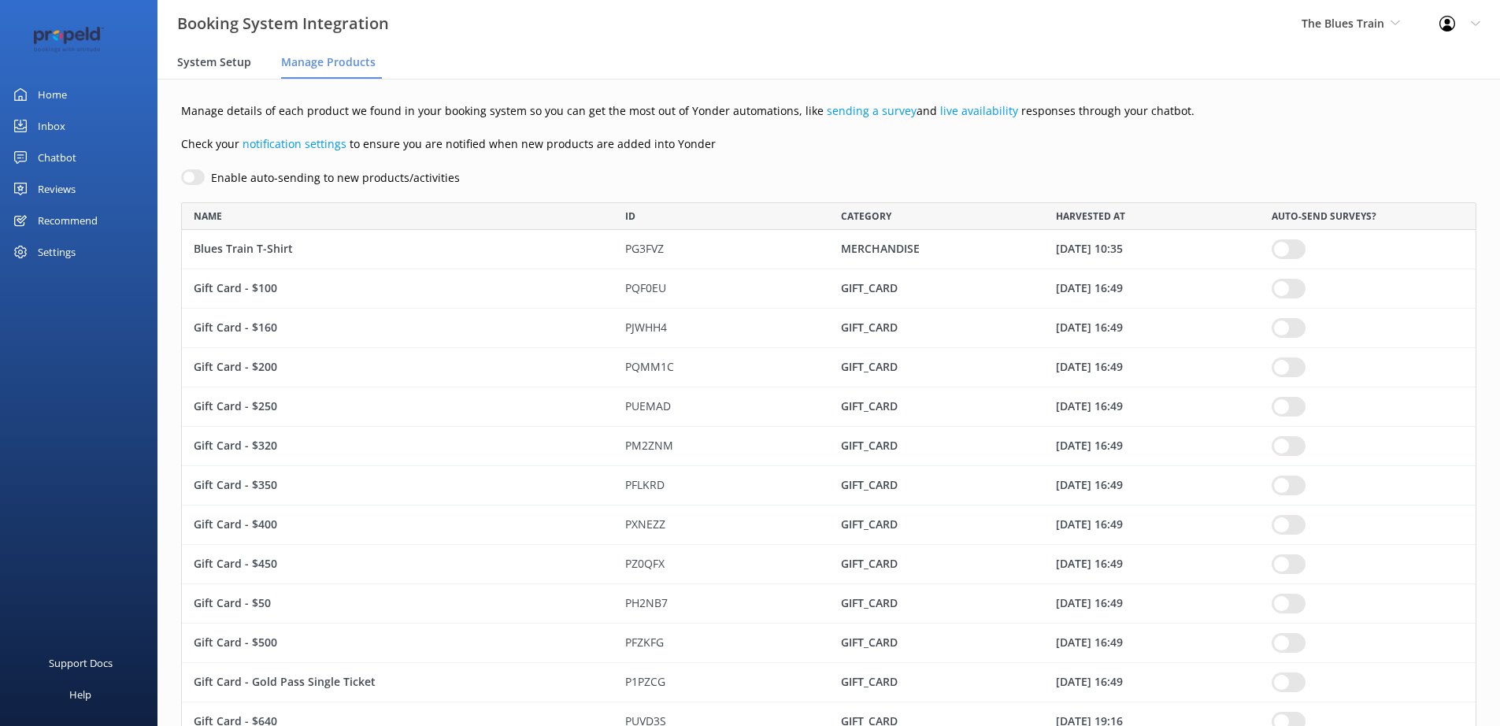
click at [203, 64] on span "System Setup" at bounding box center [214, 62] width 74 height 16
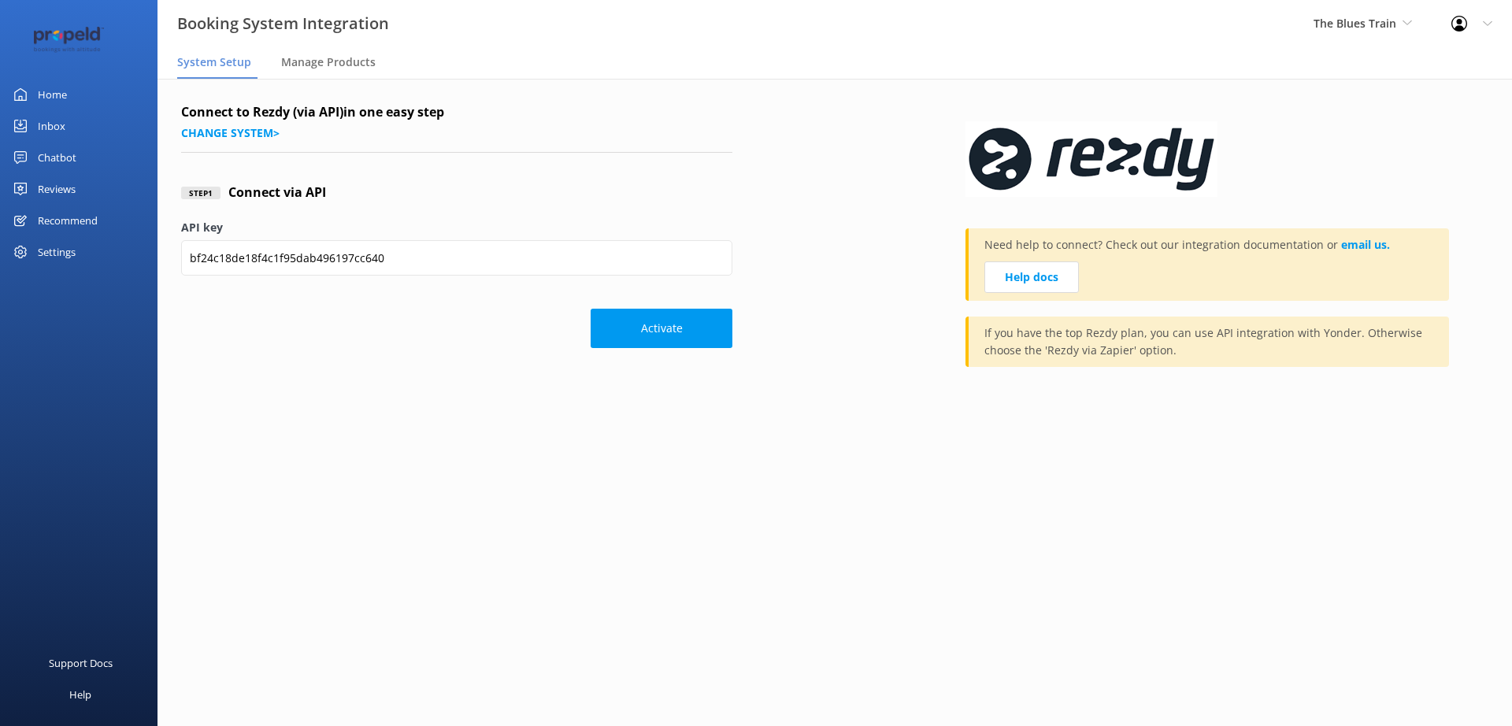
click at [402, 330] on div "Activate" at bounding box center [456, 320] width 551 height 55
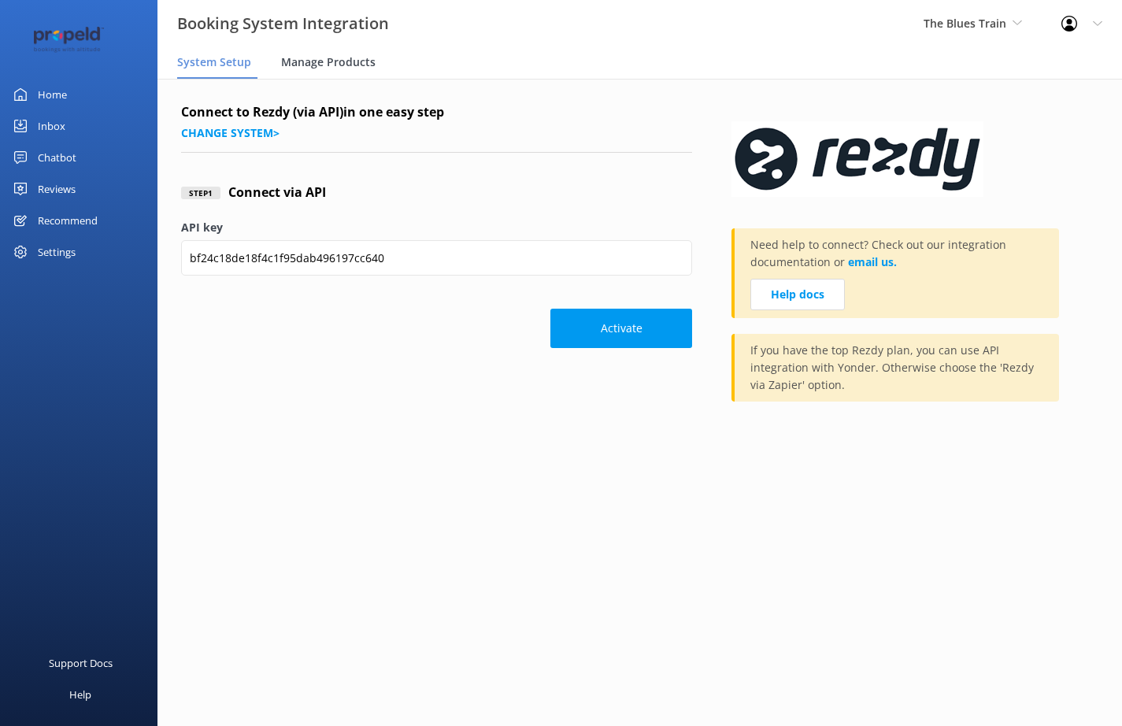
click at [337, 65] on span "Manage Products" at bounding box center [328, 62] width 95 height 16
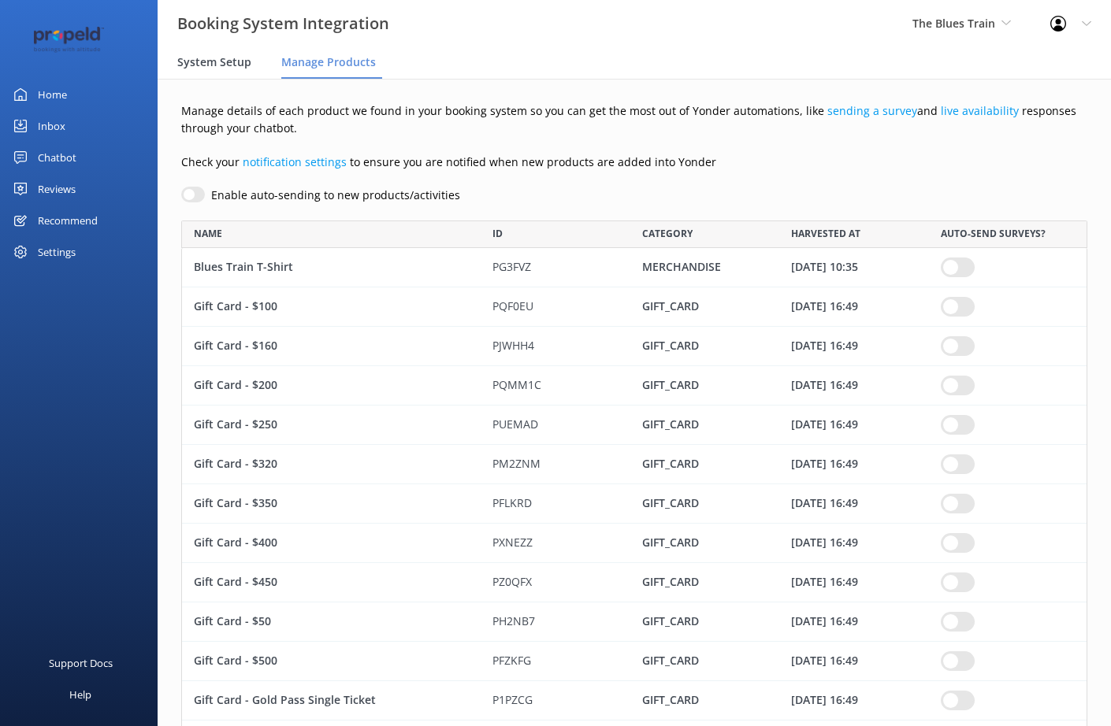
click at [213, 54] on div "System Setup" at bounding box center [217, 63] width 80 height 32
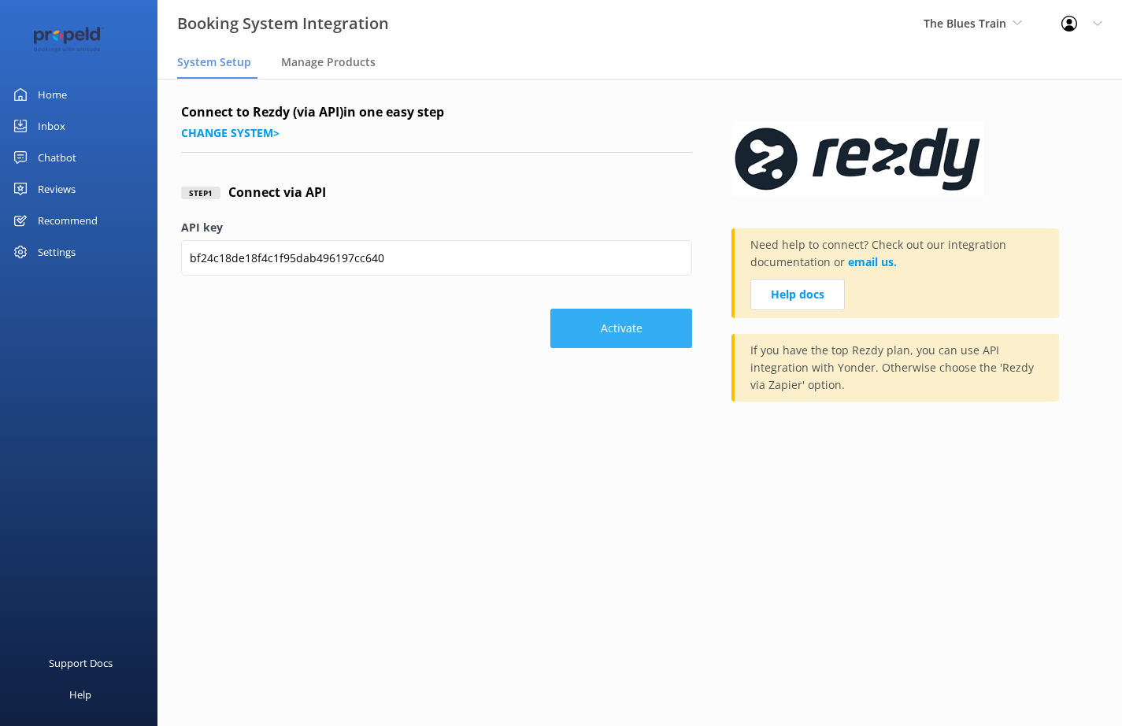
click at [638, 332] on button "Activate" at bounding box center [622, 328] width 142 height 39
click at [571, 509] on main "Connect to Rezdy (via API) in one easy step Change system > Step 1 Connect via …" at bounding box center [640, 402] width 965 height 647
click at [49, 249] on div "Settings" at bounding box center [57, 252] width 38 height 32
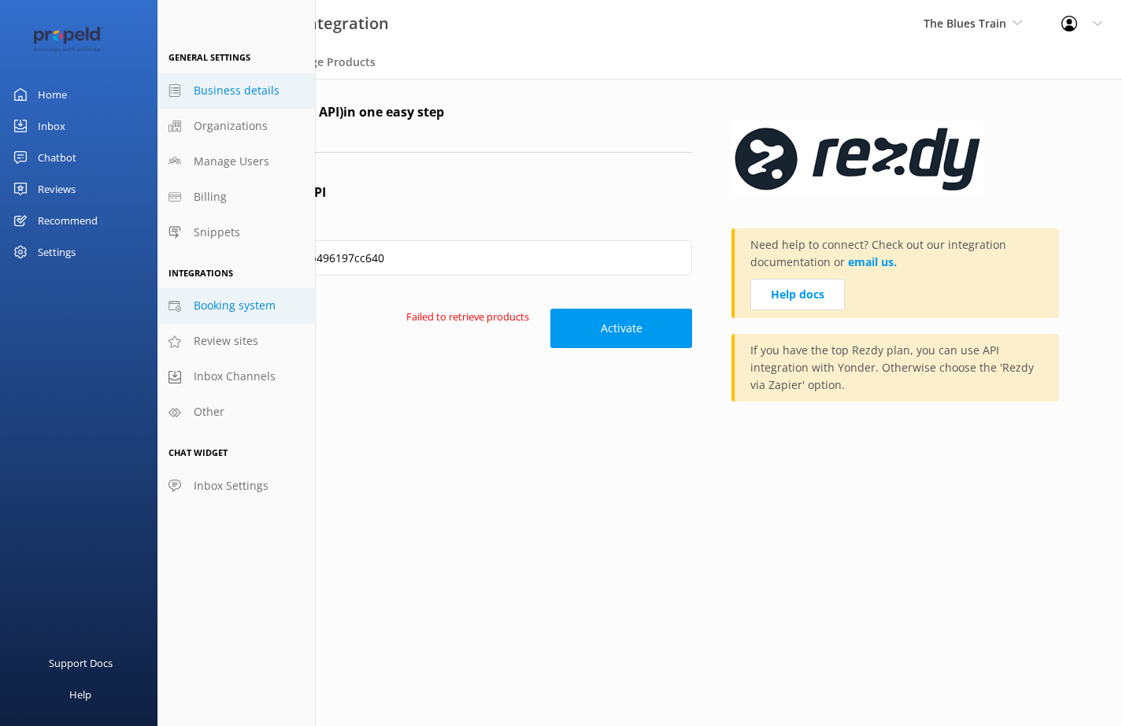
click at [247, 90] on span "Business details" at bounding box center [237, 90] width 86 height 17
select select "[GEOGRAPHIC_DATA]/[GEOGRAPHIC_DATA]"
